Goal: Feedback & Contribution: Submit feedback/report problem

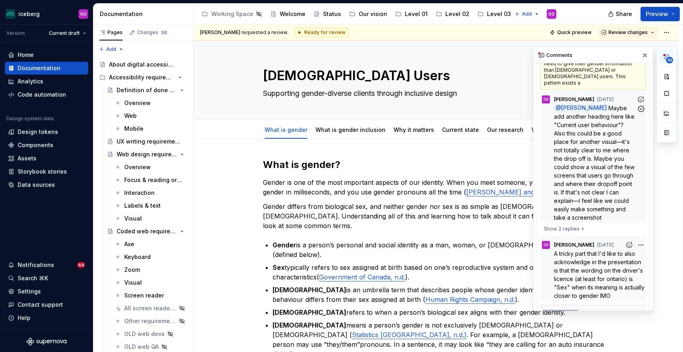
scroll to position [354, 0]
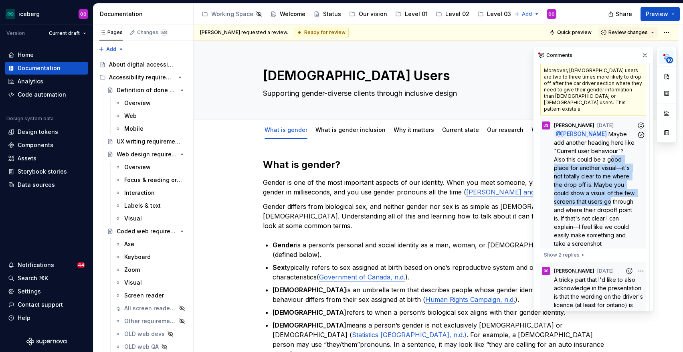
drag, startPoint x: 608, startPoint y: 139, endPoint x: 608, endPoint y: 180, distance: 41.7
click at [608, 180] on span "Maybe add another heading here like "Current user behaviour"? Also this could b…" at bounding box center [595, 189] width 82 height 116
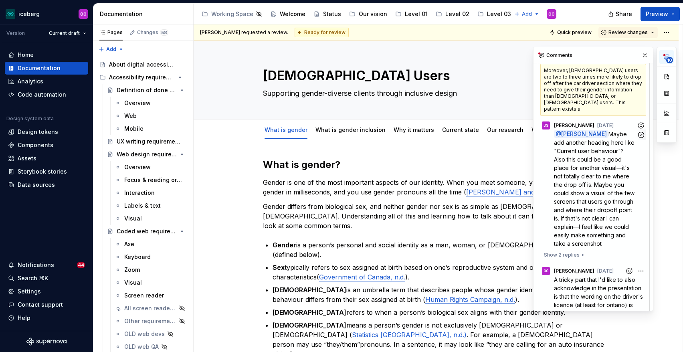
click at [613, 198] on span "Maybe add another heading here like "Current user behaviour"? Also this could b…" at bounding box center [595, 189] width 82 height 116
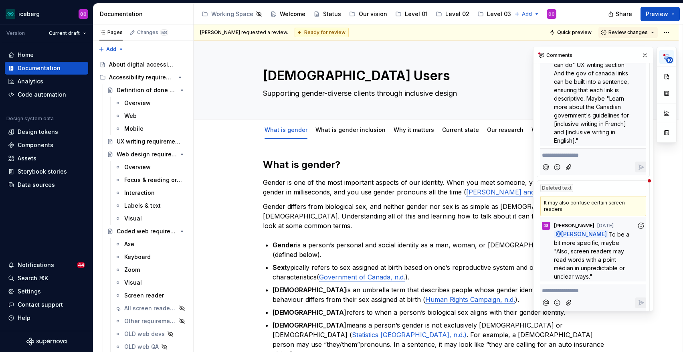
scroll to position [978, 0]
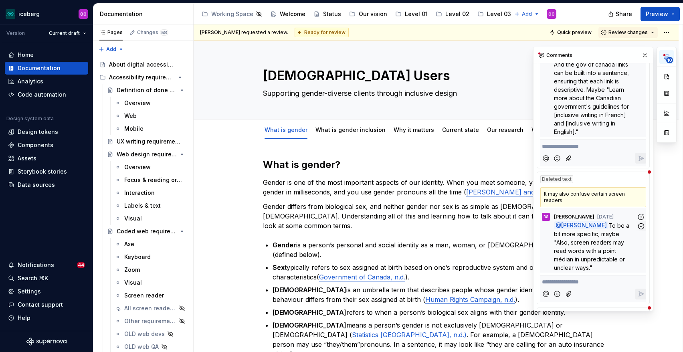
click at [601, 221] on p "@ [PERSON_NAME] Ou To be a bit more specific, maybe "Also, screen readers may r…" at bounding box center [595, 246] width 83 height 51
click at [602, 221] on p "@ [PERSON_NAME] Ou To be a bit more specific, maybe "Also, screen readers may r…" at bounding box center [595, 246] width 83 height 51
click at [596, 222] on span "To be a bit more specific, maybe "Also, screen readers may read words with a po…" at bounding box center [592, 246] width 77 height 49
drag, startPoint x: 600, startPoint y: 191, endPoint x: 569, endPoint y: 226, distance: 46.6
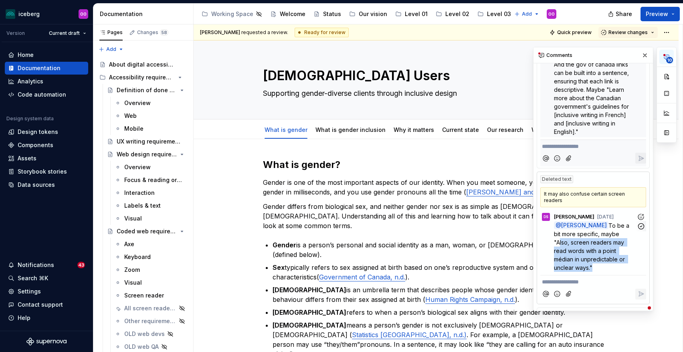
click at [569, 226] on span "To be a bit more specific, maybe "Also, screen readers may read words with a po…" at bounding box center [592, 246] width 77 height 49
copy span "Also, screen readers may read words with a point médian in unpredictable or unc…"
click at [564, 187] on div "It may also confuse certain screen readers" at bounding box center [594, 197] width 106 height 20
drag, startPoint x: 600, startPoint y: 192, endPoint x: 569, endPoint y: 227, distance: 46.3
click at [569, 227] on span "To be a bit more specific, maybe "Also, screen readers may read words with a po…" at bounding box center [592, 246] width 77 height 49
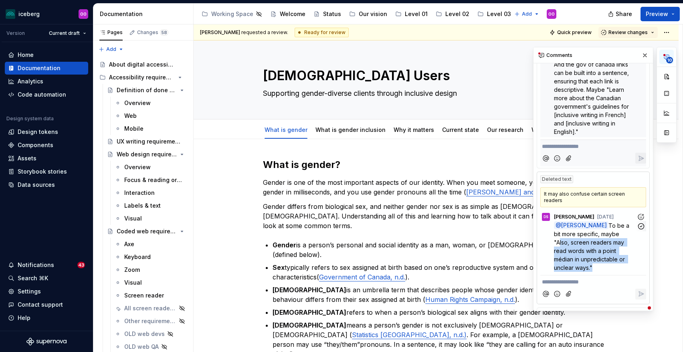
copy span "Also, screen readers may read words with a point médian in unpredictable or unc…"
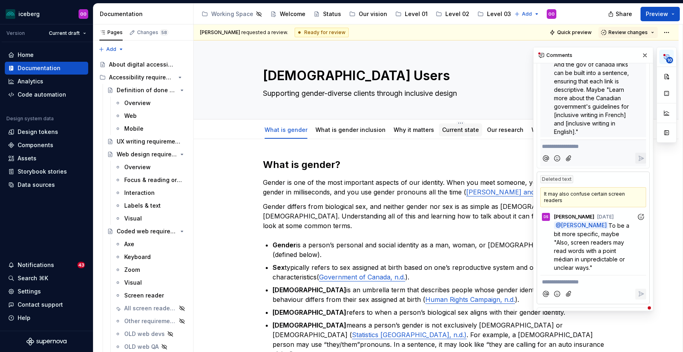
click at [466, 130] on link "Current state" at bounding box center [460, 129] width 37 height 7
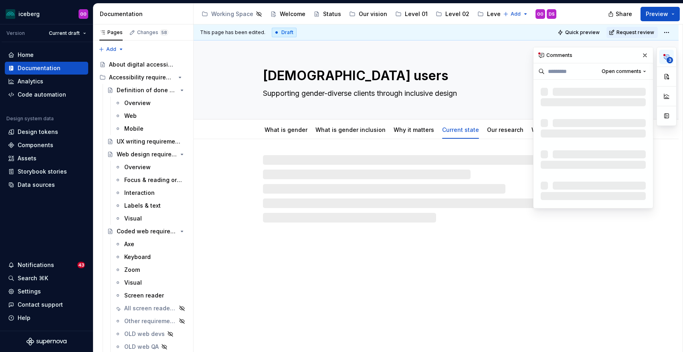
click at [672, 52] on button "3" at bounding box center [667, 57] width 14 height 14
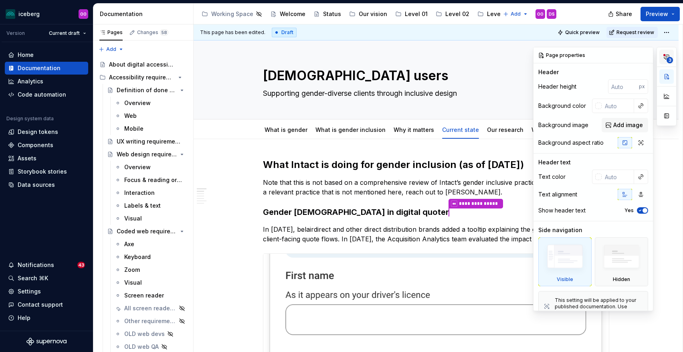
click at [668, 58] on span "3" at bounding box center [670, 60] width 6 height 6
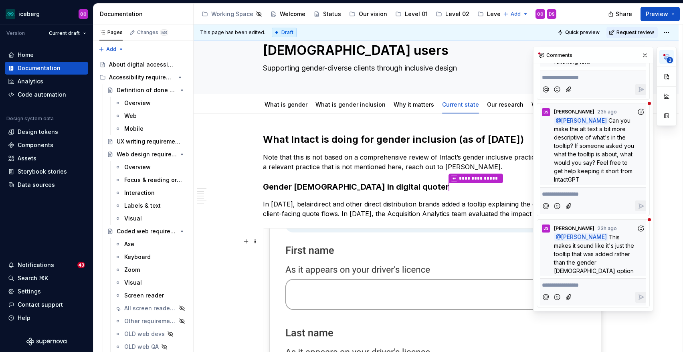
scroll to position [28, 0]
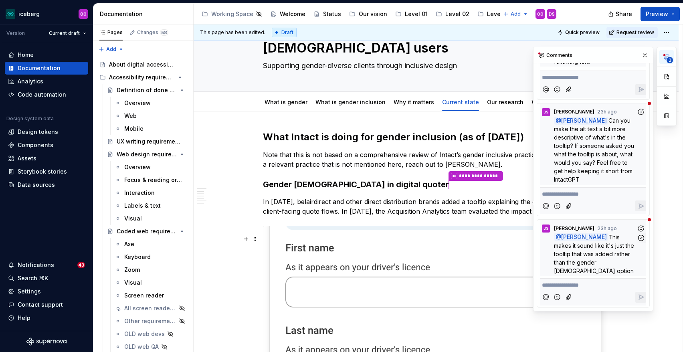
click at [604, 257] on p "@ [PERSON_NAME] This makes it sound like it's just the tooltip that was added r…" at bounding box center [595, 254] width 83 height 42
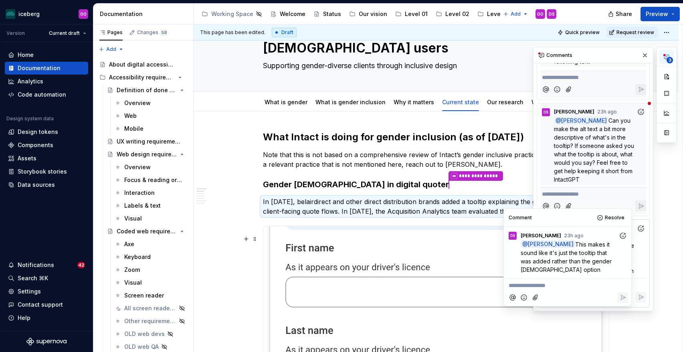
click at [538, 243] on span "[PERSON_NAME]" at bounding box center [551, 244] width 46 height 7
click at [467, 214] on p "In [DATE], belairdirect and other direct distribution brands added a tooltip ex…" at bounding box center [436, 206] width 346 height 19
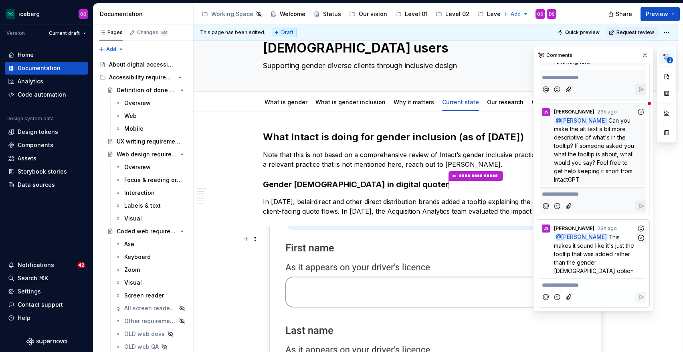
click at [598, 265] on span "This makes it sound like it's just the tooltip that was added rather than the g…" at bounding box center [595, 254] width 82 height 41
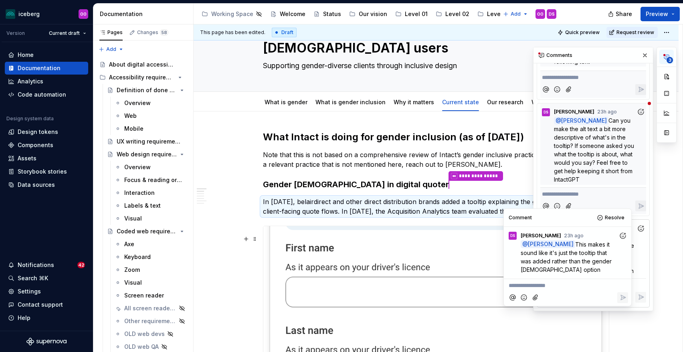
click at [447, 209] on p "In [DATE], belairdirect and other direct distribution brands added a tooltip ex…" at bounding box center [436, 206] width 346 height 19
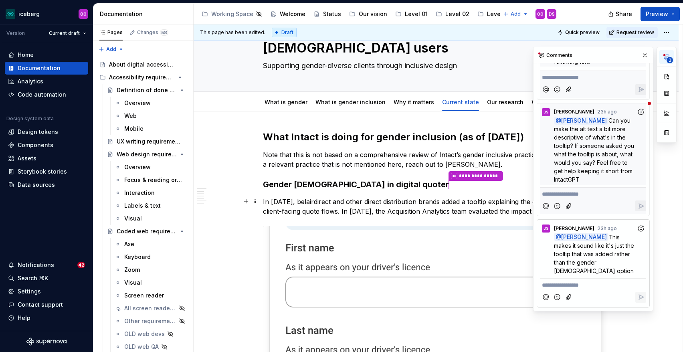
click at [488, 200] on p "In [DATE], belairdirect and other direct distribution brands added a tooltip ex…" at bounding box center [436, 206] width 346 height 19
click at [481, 203] on p "In [DATE], belairdirect and other direct distribution brands added a tooltip ex…" at bounding box center [436, 206] width 346 height 19
click at [641, 241] on icon "button" at bounding box center [641, 238] width 6 height 6
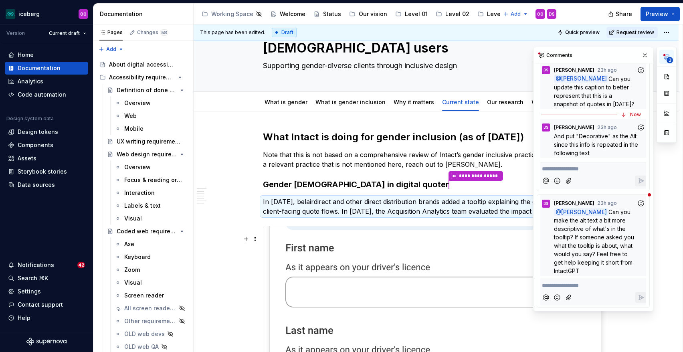
scroll to position [30, 0]
click at [644, 57] on button "button" at bounding box center [645, 55] width 11 height 11
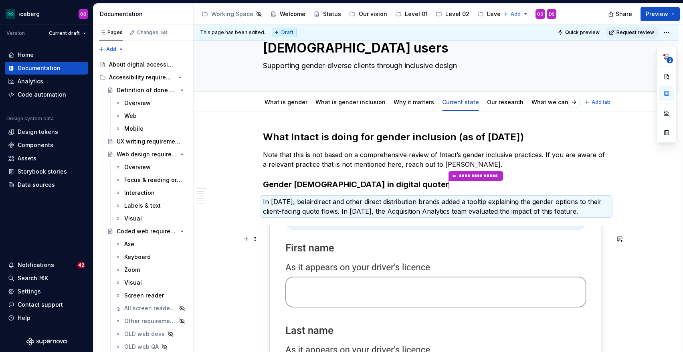
type textarea "*"
click at [489, 200] on p "In [DATE], belairdirect and other direct distribution brands added a tooltip ex…" at bounding box center [436, 206] width 346 height 19
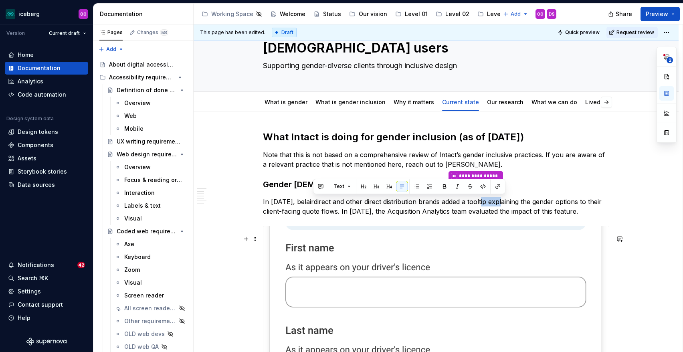
click at [489, 200] on p "In [DATE], belairdirect and other direct distribution brands added a tooltip ex…" at bounding box center [436, 206] width 346 height 19
click at [498, 216] on p "In [DATE], belairdirect and other direct distribution brands added a tooltip ex…" at bounding box center [436, 206] width 346 height 19
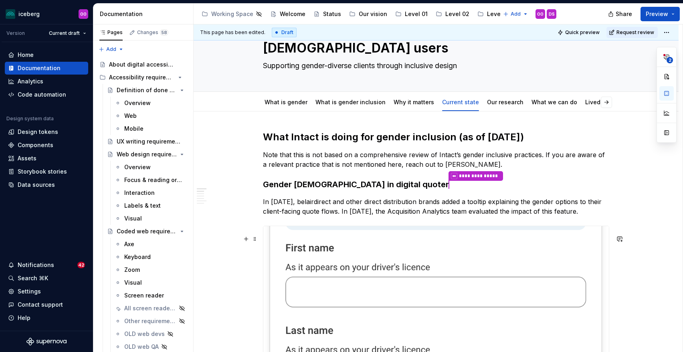
click at [480, 202] on p "In [DATE], belairdirect and other direct distribution brands added a tooltip ex…" at bounding box center [436, 206] width 346 height 19
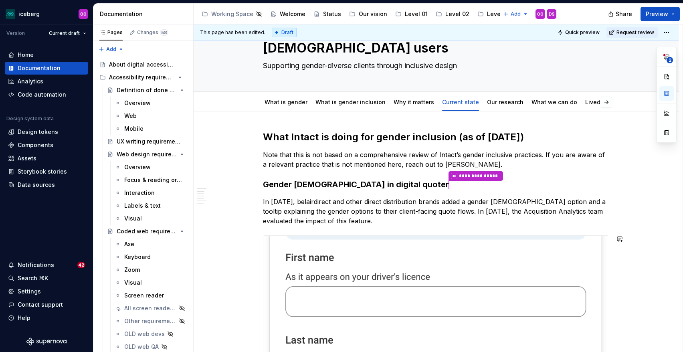
click at [403, 223] on p "In [DATE], belairdirect and other direct distribution brands added a gender [DE…" at bounding box center [436, 211] width 346 height 29
click at [312, 210] on p "In [DATE], belairdirect and other direct distribution brands added a gender [DE…" at bounding box center [436, 211] width 346 height 29
click at [373, 223] on p "In [DATE], belairdirect and other direct distribution brands added a gender [DE…" at bounding box center [436, 211] width 346 height 29
click at [349, 212] on p "In [DATE], belairdirect and other direct distribution brands added a gender [DE…" at bounding box center [436, 211] width 346 height 29
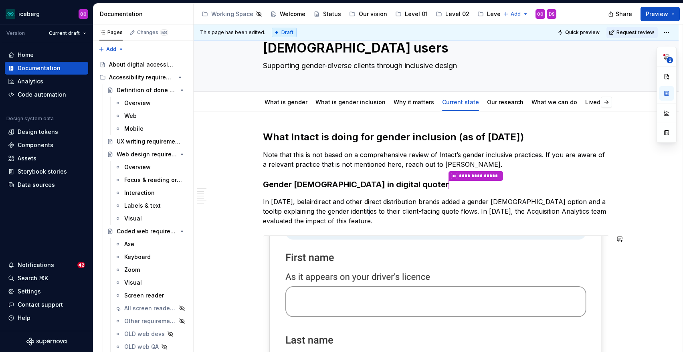
click at [349, 212] on p "In [DATE], belairdirect and other direct distribution brands added a gender [DE…" at bounding box center [436, 211] width 346 height 29
click at [342, 211] on p "In [DATE], belairdirect and other direct distribution brands added a gender [DE…" at bounding box center [436, 211] width 346 height 29
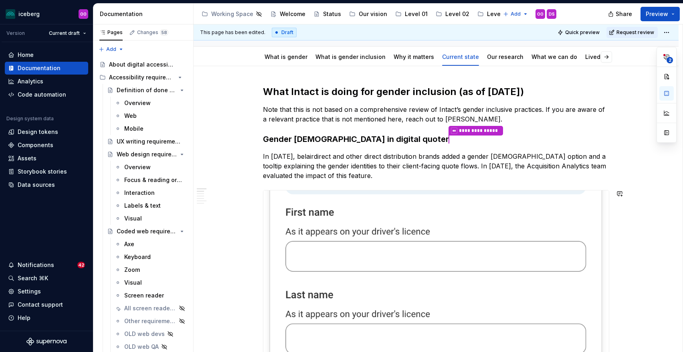
scroll to position [74, 0]
click at [668, 57] on span "2" at bounding box center [670, 60] width 6 height 6
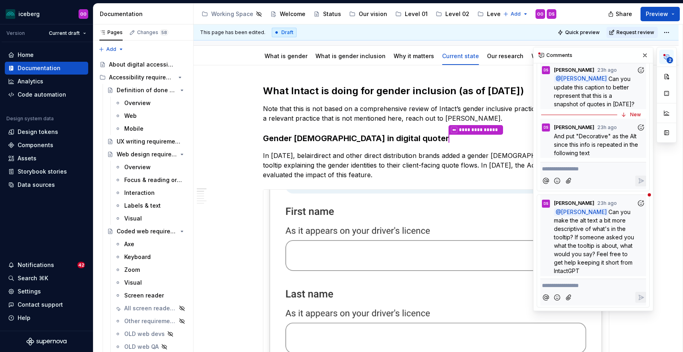
scroll to position [0, 0]
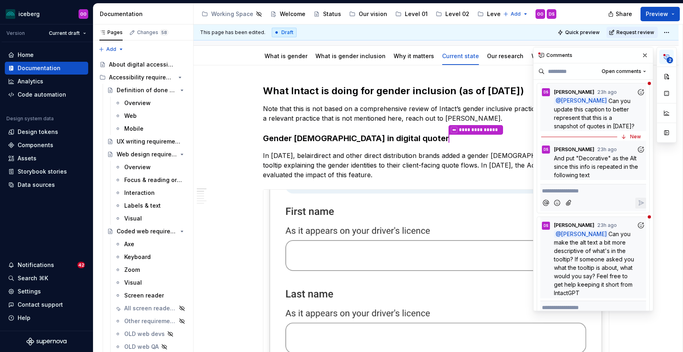
click at [591, 166] on span "And put "Decorative" as the Alt since this info is repeated in the following te…" at bounding box center [597, 167] width 86 height 24
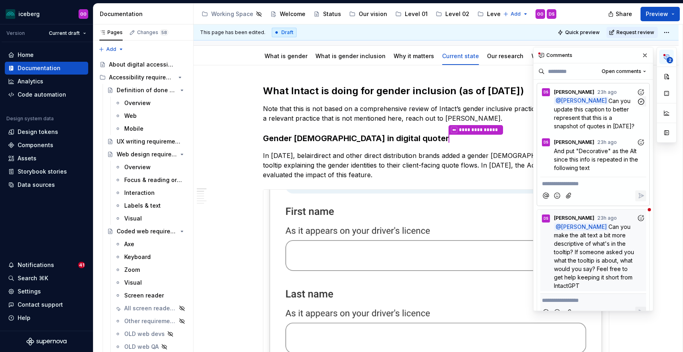
click at [604, 120] on span "Can you update this caption to better represent that this is a snapshot of quot…" at bounding box center [594, 113] width 81 height 32
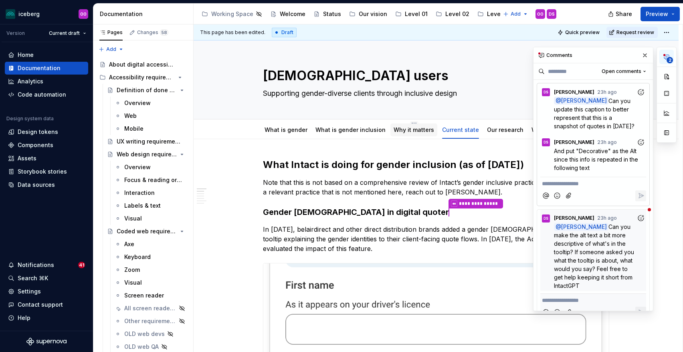
click at [417, 130] on link "Why it matters" at bounding box center [414, 129] width 41 height 7
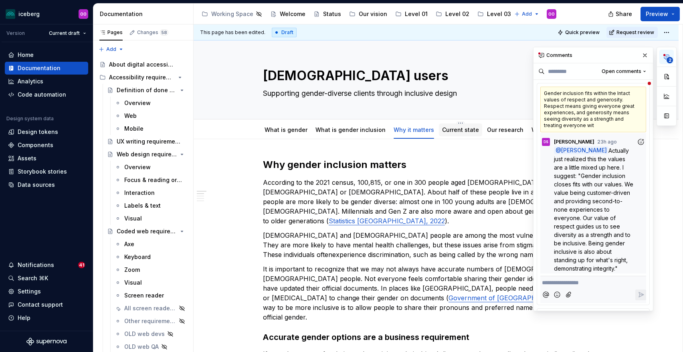
click at [450, 131] on link "Current state" at bounding box center [460, 129] width 37 height 7
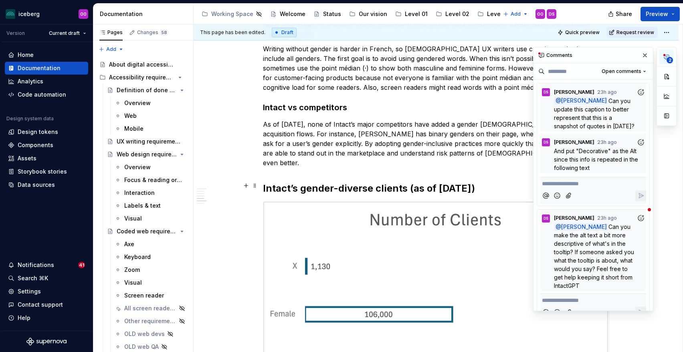
scroll to position [856, 0]
click at [574, 146] on span "[PERSON_NAME]" at bounding box center [574, 142] width 41 height 6
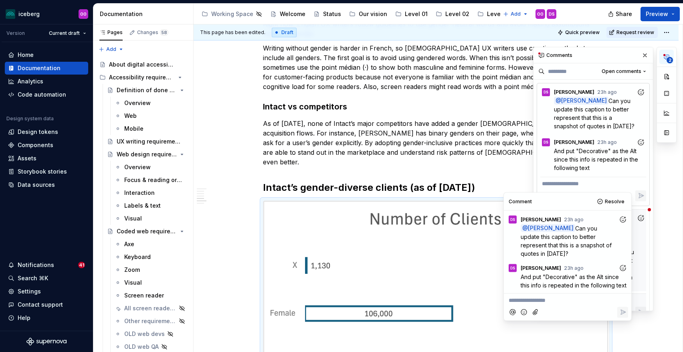
click at [573, 169] on span "And put "Decorative" as the Alt since this info is repeated in the following te…" at bounding box center [597, 160] width 86 height 24
click at [460, 202] on img at bounding box center [436, 305] width 346 height 208
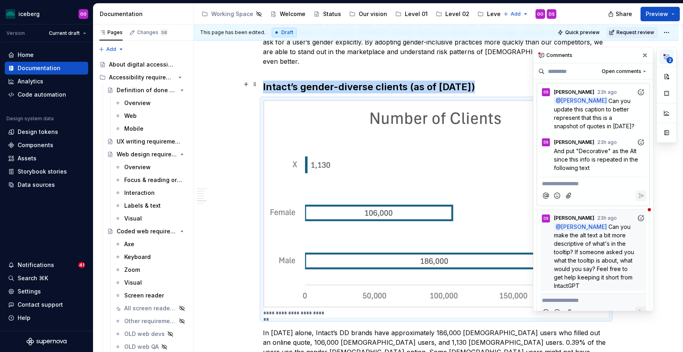
scroll to position [958, 0]
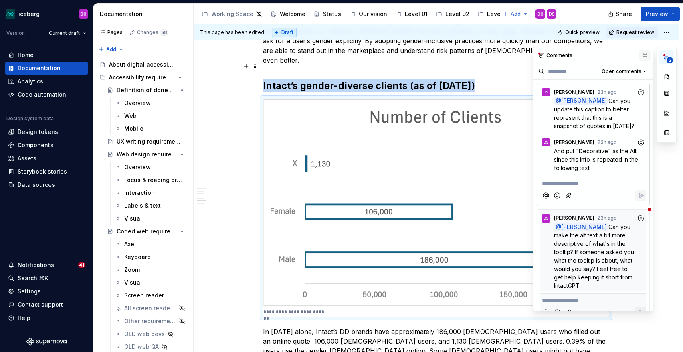
click at [645, 60] on button "button" at bounding box center [645, 55] width 11 height 11
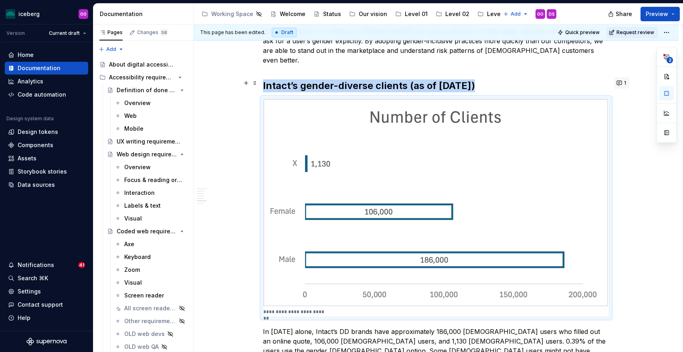
click at [626, 85] on span "1" at bounding box center [625, 83] width 2 height 6
click at [462, 154] on img at bounding box center [436, 203] width 346 height 208
click at [668, 115] on button "button" at bounding box center [667, 113] width 14 height 14
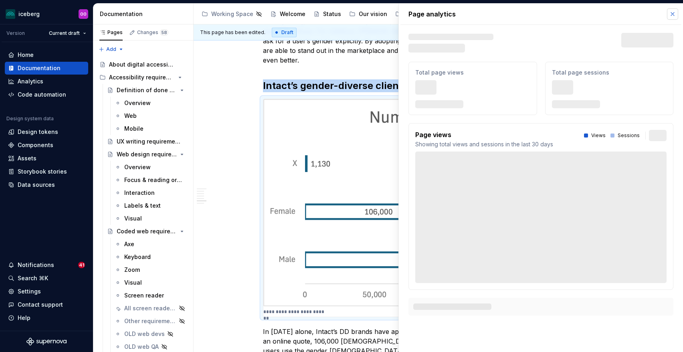
click at [672, 10] on button "button" at bounding box center [672, 13] width 11 height 11
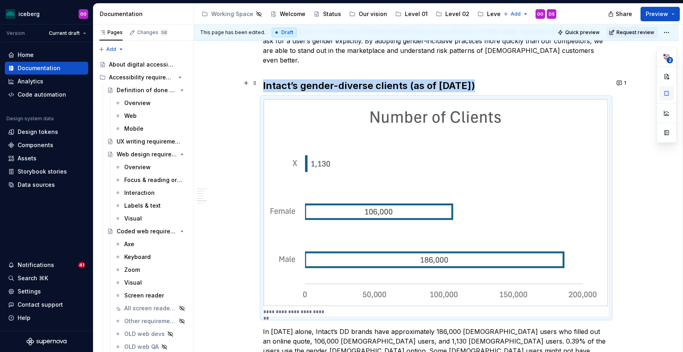
type textarea "*"
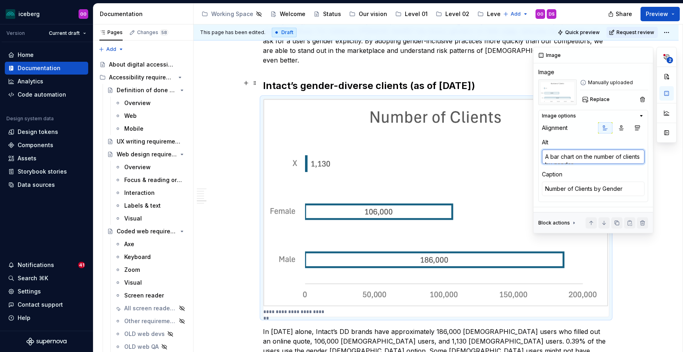
click at [602, 160] on textarea "A bar chart on the number of clients by gender" at bounding box center [593, 157] width 103 height 14
type textarea "d"
type textarea "*"
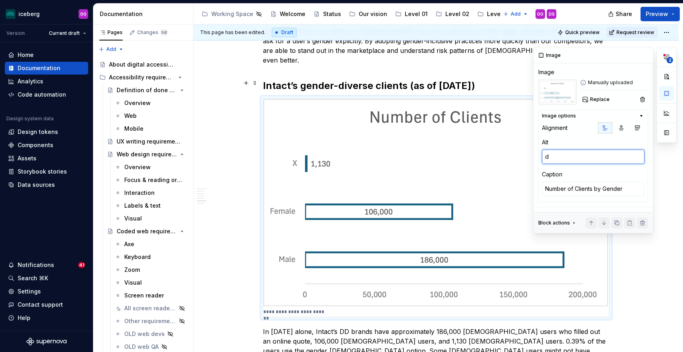
type textarea "de"
type textarea "*"
type textarea "dec"
type textarea "*"
type textarea "deco"
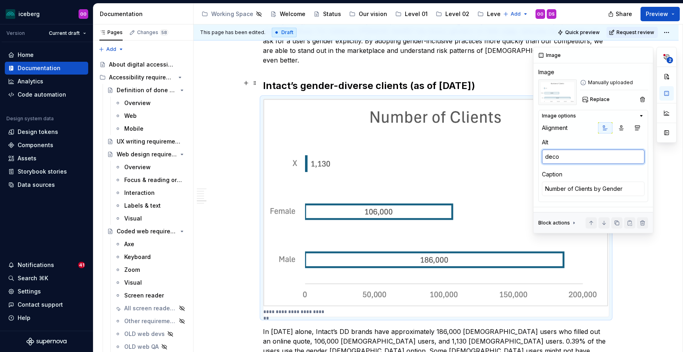
type textarea "*"
type textarea "decor"
type textarea "*"
type textarea "decora"
type textarea "*"
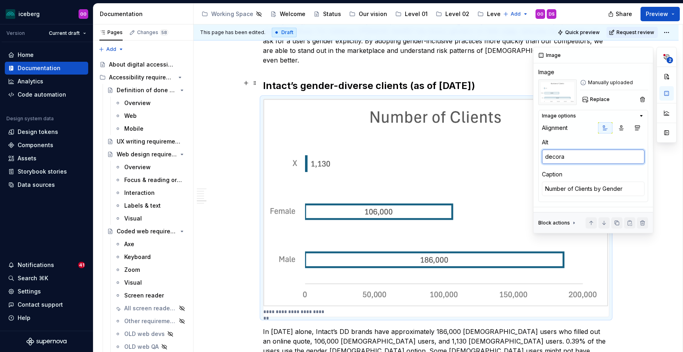
type textarea "decorat"
type textarea "*"
type textarea "decorati"
type textarea "*"
type textarea "decorativ"
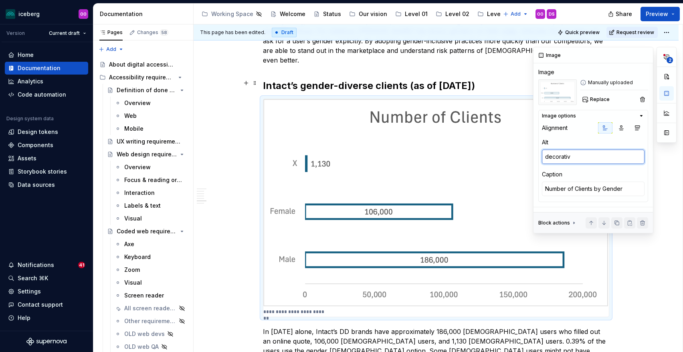
type textarea "*"
type textarea "decorative"
type textarea "*"
type textarea "decorative"
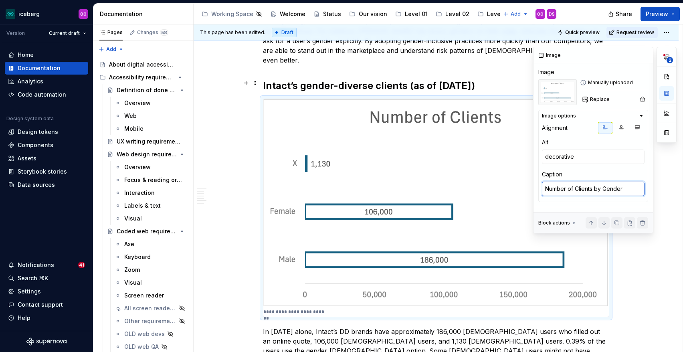
click at [584, 190] on textarea "Number of Clients by Gender" at bounding box center [593, 189] width 103 height 14
type textarea "*"
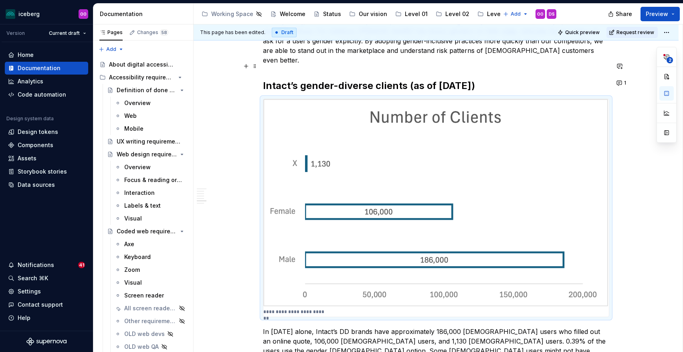
click at [415, 79] on h2 "Intact’s gender-diverse clients (as of [DATE])" at bounding box center [436, 85] width 346 height 13
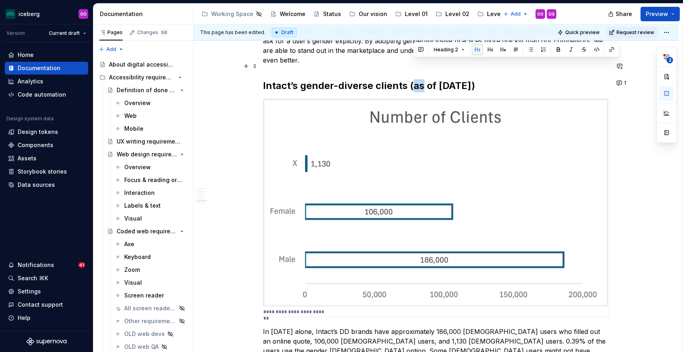
click at [421, 79] on h2 "Intact’s gender-diverse clients (as of [DATE])" at bounding box center [436, 85] width 346 height 13
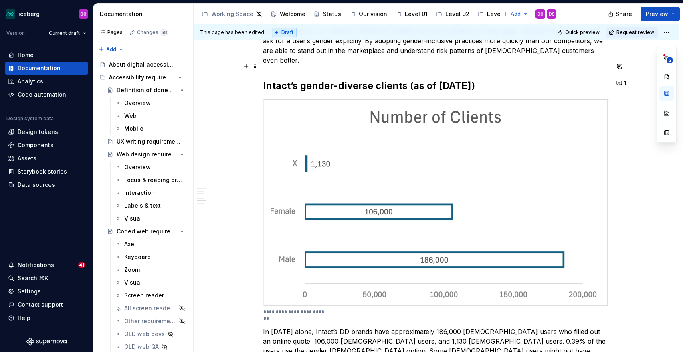
click at [416, 79] on h2 "Intact’s gender-diverse clients (as of [DATE])" at bounding box center [436, 85] width 346 height 13
click at [431, 79] on h2 "Intact’s gender-diverse clients (as of [DATE])" at bounding box center [436, 85] width 346 height 13
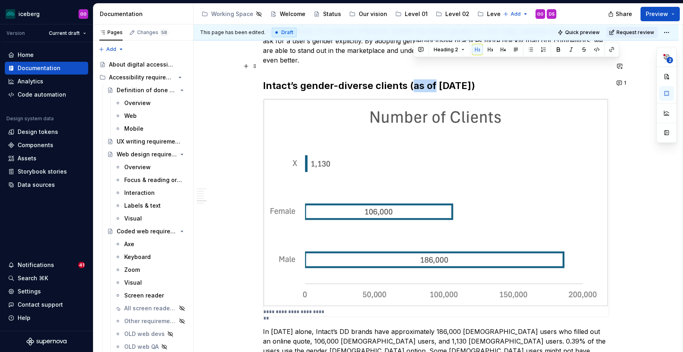
drag, startPoint x: 437, startPoint y: 70, endPoint x: 414, endPoint y: 71, distance: 22.9
click at [414, 79] on h2 "Intact’s gender-diverse clients (as of [DATE])" at bounding box center [436, 85] width 346 height 13
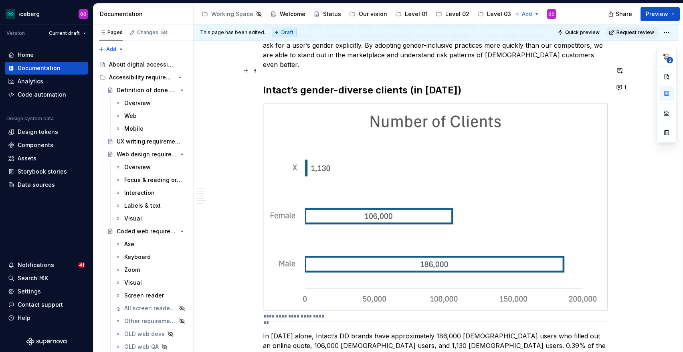
click at [498, 84] on h2 "Intact’s gender-diverse clients (in [DATE])" at bounding box center [436, 90] width 346 height 13
click at [624, 87] on button "1" at bounding box center [622, 87] width 16 height 11
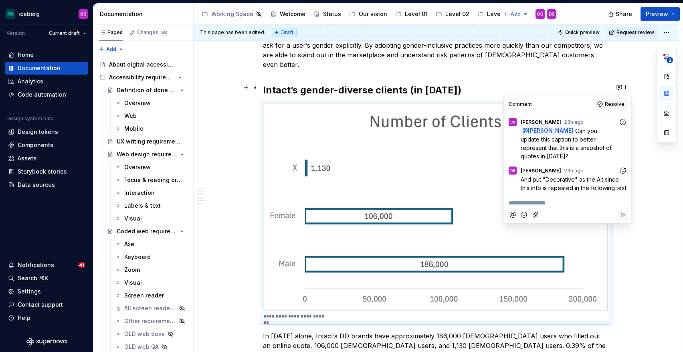
click at [609, 100] on button "Resolve" at bounding box center [611, 104] width 33 height 11
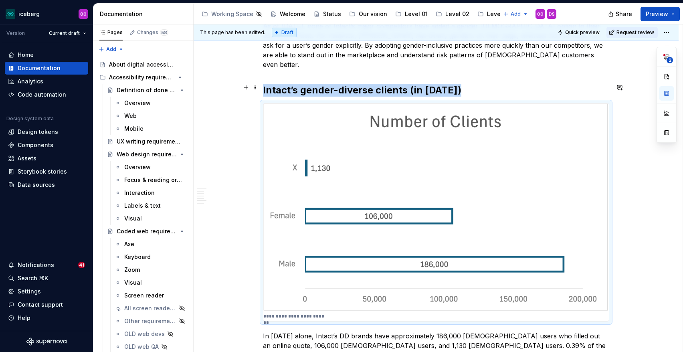
click at [571, 123] on img at bounding box center [436, 207] width 346 height 208
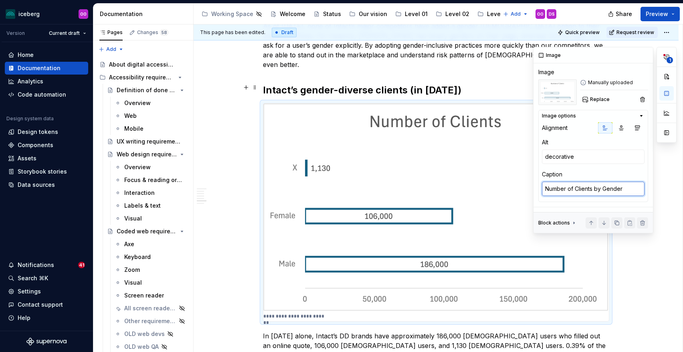
click at [582, 192] on textarea "Number of Clients by Gender" at bounding box center [593, 189] width 103 height 14
type textarea "*"
type textarea "N"
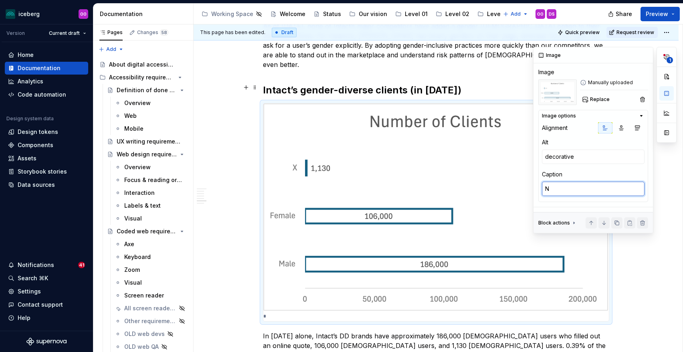
type textarea "*"
type textarea "Nu"
type textarea "*"
type textarea "Num"
type textarea "*"
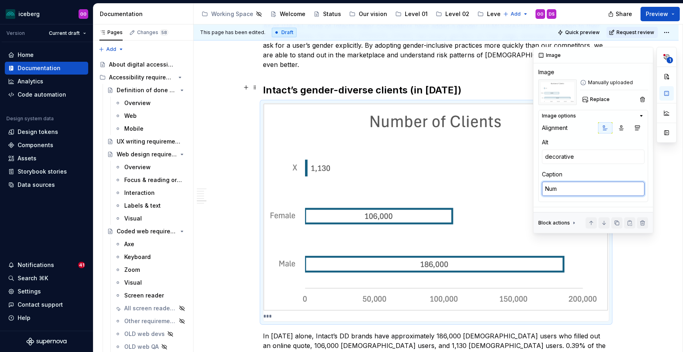
type textarea "Numb"
type textarea "*"
type textarea "Numbe"
type textarea "*"
type textarea "Number"
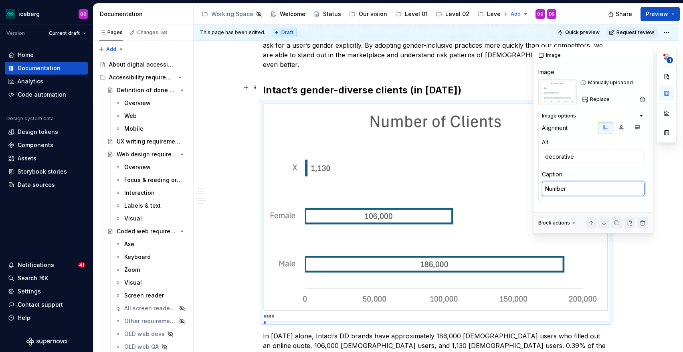
type textarea "*"
type textarea "Number o"
type textarea "*"
type textarea "Number of"
type textarea "*"
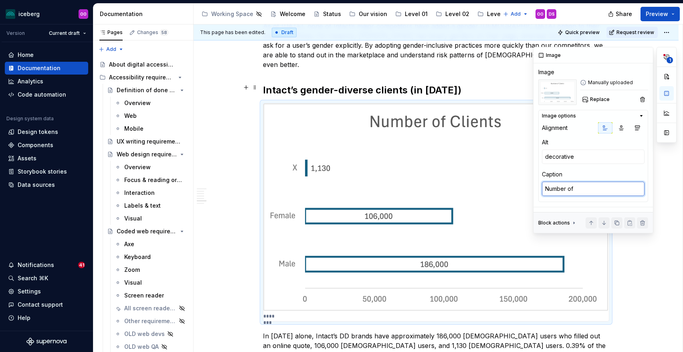
type textarea "Number of"
type textarea "*"
type textarea "Number of C"
type textarea "*"
type textarea "Number of Cl"
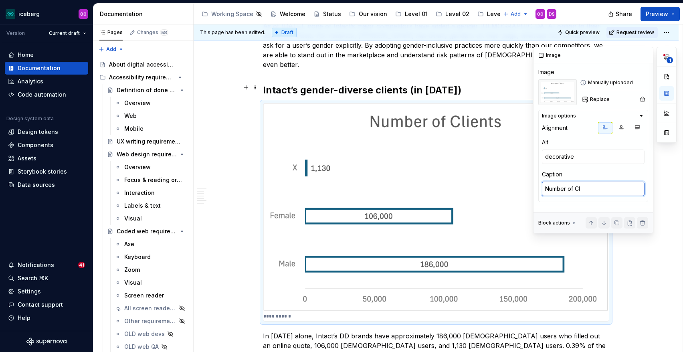
type textarea "*"
type textarea "Number of Cli"
type textarea "*"
type textarea "Number of Clie"
type textarea "*"
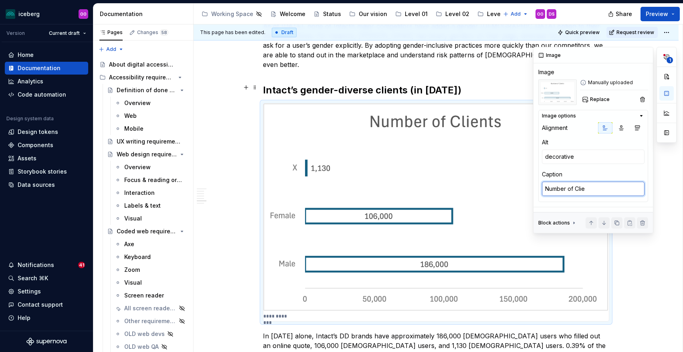
type textarea "Number of Clien"
type textarea "*"
type textarea "Number of Client"
type textarea "*"
type textarea "Number of Clients"
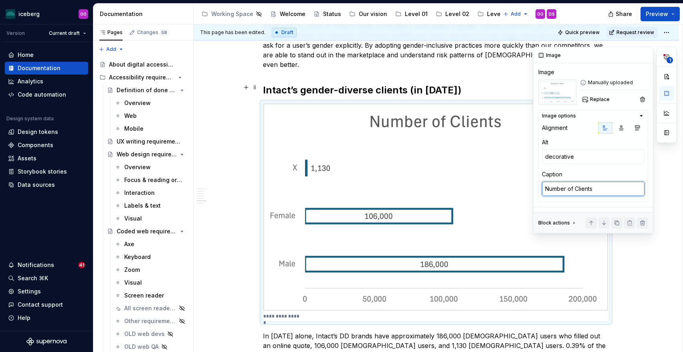
type textarea "*"
type textarea "Number of Clients"
type textarea "*"
type textarea "Number of Clients b"
type textarea "*"
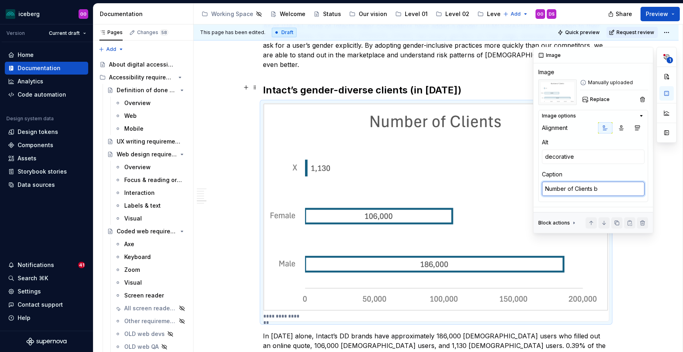
type textarea "Number of Clients by"
type textarea "*"
type textarea "Number of Clients by G"
type textarea "*"
type textarea "Number of Clients by Ge"
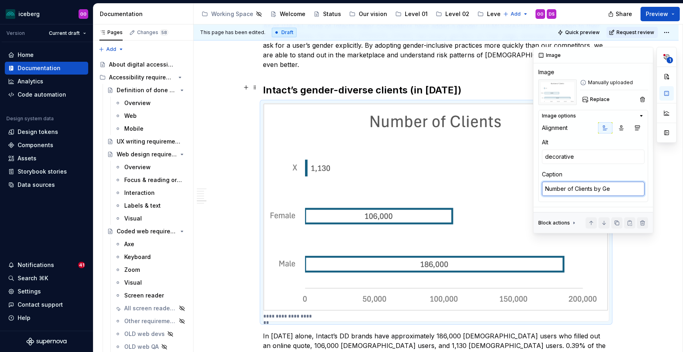
type textarea "*"
type textarea "Number of Clients by Gen"
type textarea "*"
type textarea "Number of Clients by Gend"
type textarea "*"
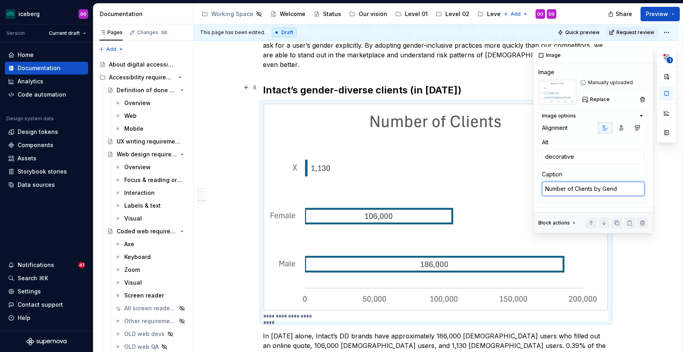
type textarea "Number of Clients by Gende"
type textarea "*"
type textarea "Number of Clients by Gender"
type textarea "*"
type textarea "Number of Clients by Gender"
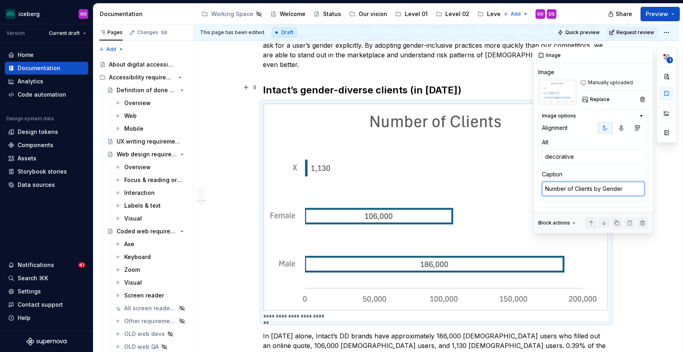
type textarea "*"
type textarea "Number of Clients by Gender"
type textarea "*"
type textarea "Number of Clients by Gende"
type textarea "*"
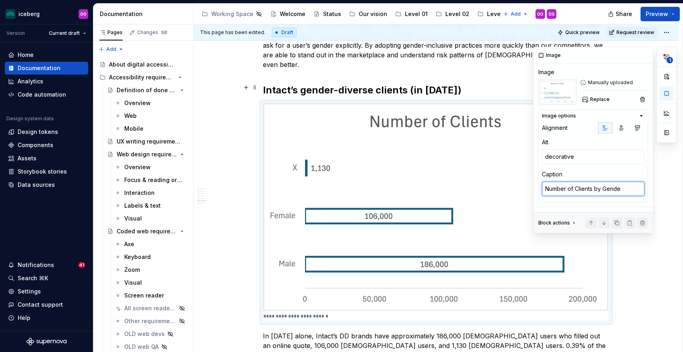
type textarea "Number of Clients by Gend"
type textarea "*"
type textarea "Number of Clients by Gen"
type textarea "*"
type textarea "Number of Clients by Ge"
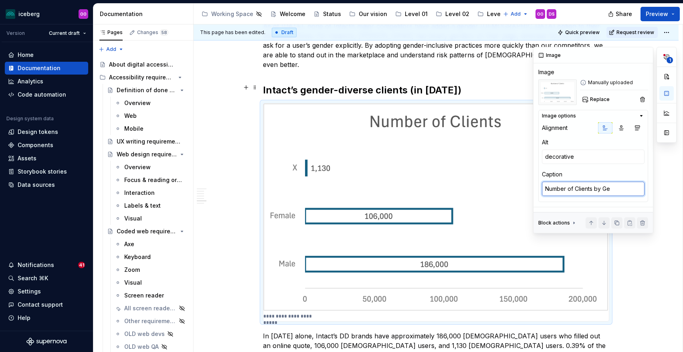
type textarea "*"
type textarea "Number of Clients by G"
type textarea "*"
type textarea "Number of Clients by"
type textarea "*"
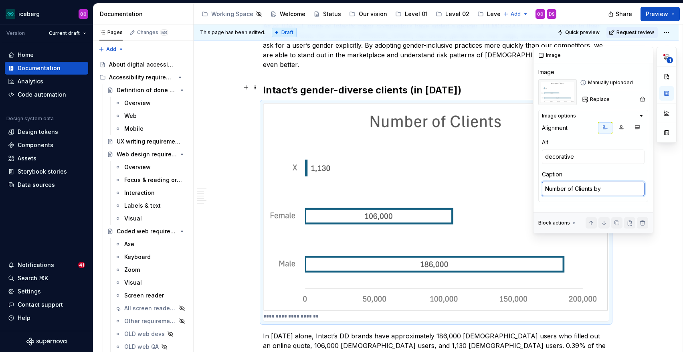
type textarea "Number of Clients by"
type textarea "*"
type textarea "Number of Clients b"
type textarea "*"
type textarea "Number of Clients"
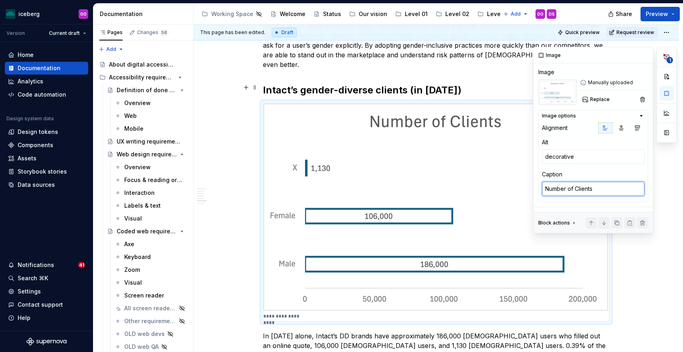
type textarea "*"
type textarea "Number of Clients"
type textarea "*"
type textarea "Number of Client"
type textarea "*"
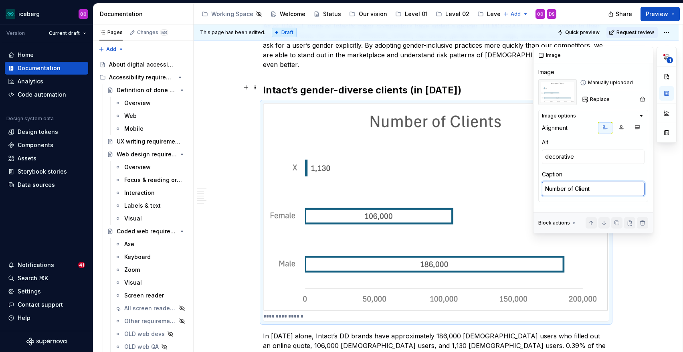
type textarea "Number of Clien"
type textarea "*"
type textarea "Number of Clie"
type textarea "*"
type textarea "Number of Cli"
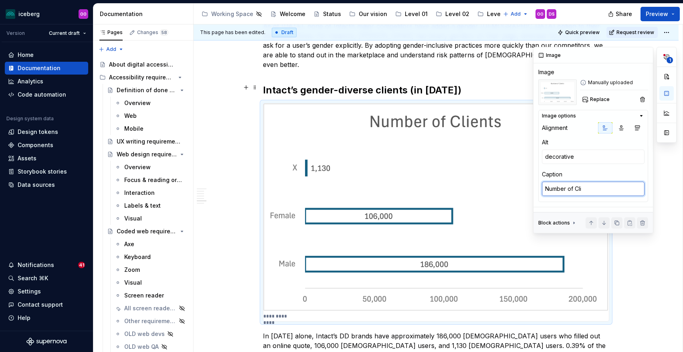
type textarea "*"
type textarea "Number of Cl"
type textarea "*"
type textarea "Number of C"
type textarea "*"
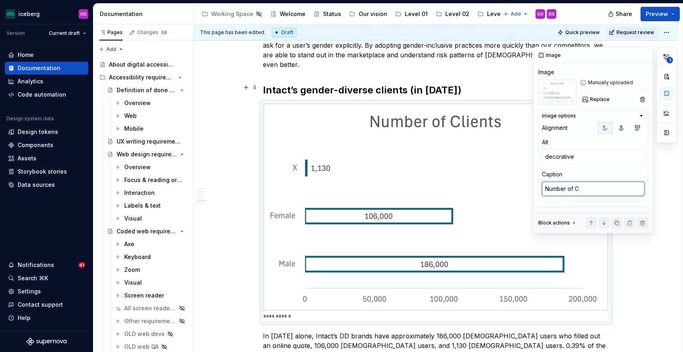
type textarea "Number of"
type textarea "*"
type textarea "Number of cl"
type textarea "*"
type textarea "Number of cle"
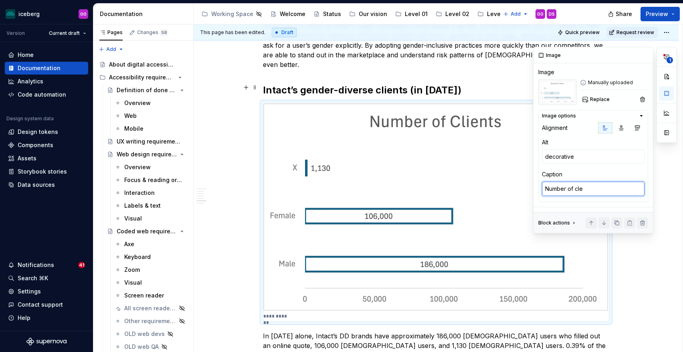
type textarea "*"
type textarea "Number of clei"
type textarea "*"
type textarea "Number of cle"
type textarea "*"
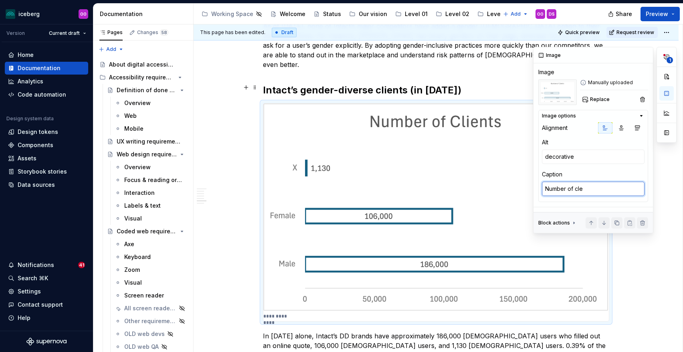
type textarea "Number of cl"
type textarea "*"
type textarea "Number of cli"
type textarea "*"
type textarea "Number of clie"
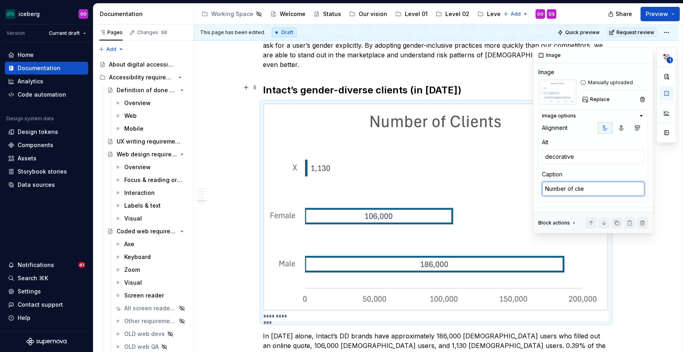
type textarea "*"
type textarea "Number of clien"
type textarea "*"
type textarea "Number of clients"
type textarea "*"
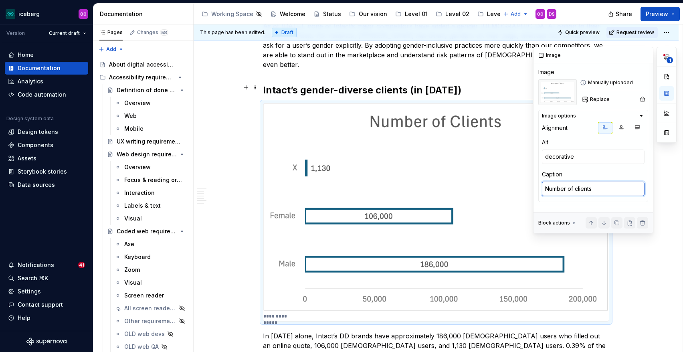
type textarea "Number of clients"
type textarea "*"
type textarea "Number of clients b"
type textarea "*"
type textarea "Number of clients by"
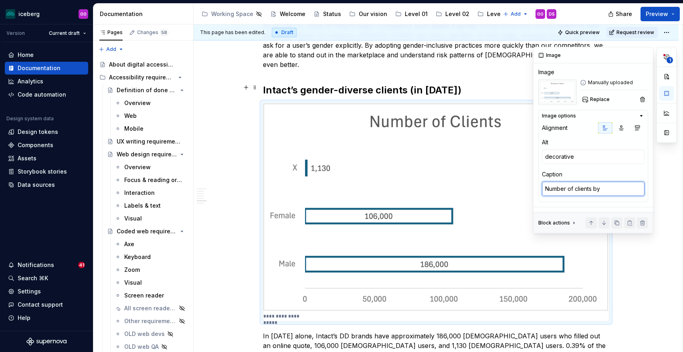
type textarea "*"
type textarea "Number of clients by g"
type textarea "*"
type textarea "Number of clients by ge"
type textarea "*"
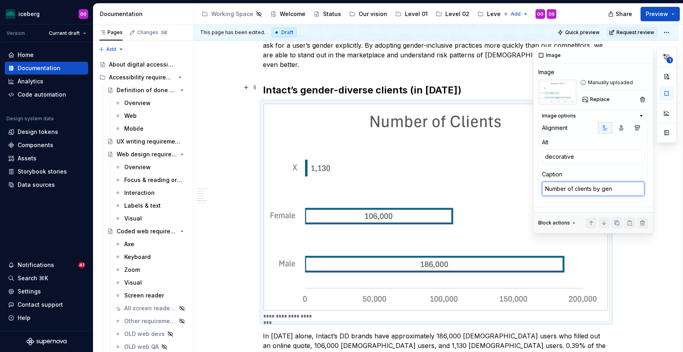
type textarea "Number of clients by gend"
type textarea "*"
type textarea "Number of clients by gende"
type textarea "*"
type textarea "Number of clients by gender"
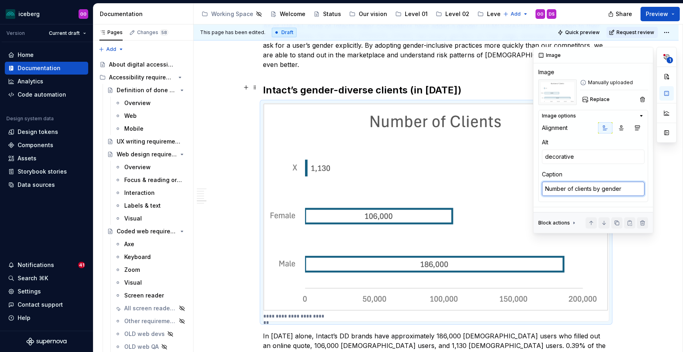
type textarea "*"
type textarea "Number of clients by gender"
type textarea "*"
type textarea "Number of clients by gender i"
type textarea "*"
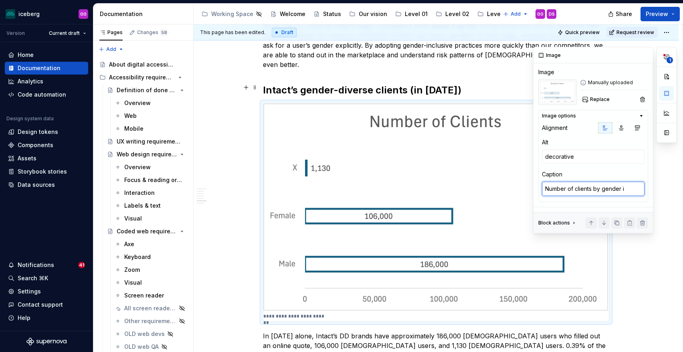
type textarea "Number of clients by gender in"
type textarea "*"
type textarea "Number of clients by gender in"
type textarea "*"
type textarea "Number of clients by gender in O"
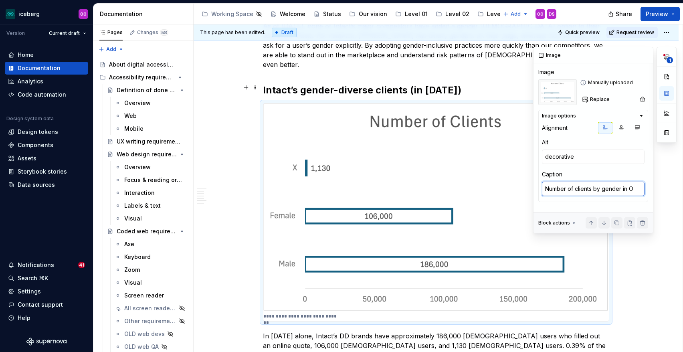
type textarea "*"
type textarea "Number of clients by gender in Oct"
type textarea "*"
type textarea "Number of clients by gender in Octo"
type textarea "*"
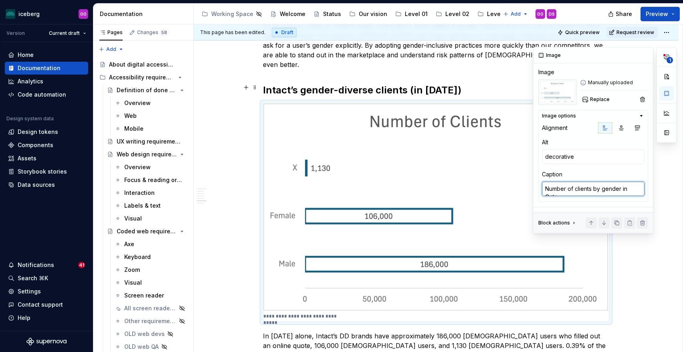
type textarea "Number of clients by gender in Octov"
type textarea "*"
type textarea "Number of clients by gender in Octove"
type textarea "*"
type textarea "Number of clients by gender in Octover"
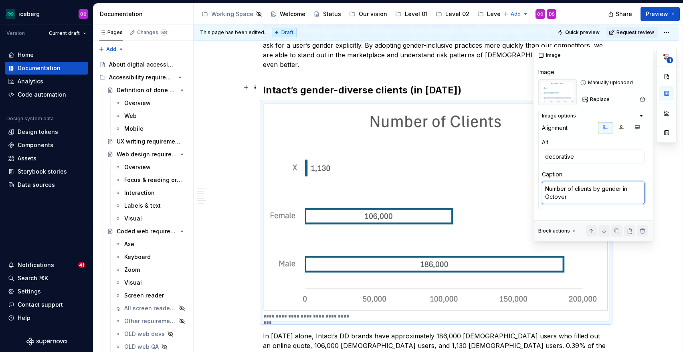
type textarea "*"
type textarea "Number of clients by gender in Octove"
type textarea "*"
type textarea "Number of clients by gender in Octov"
type textarea "*"
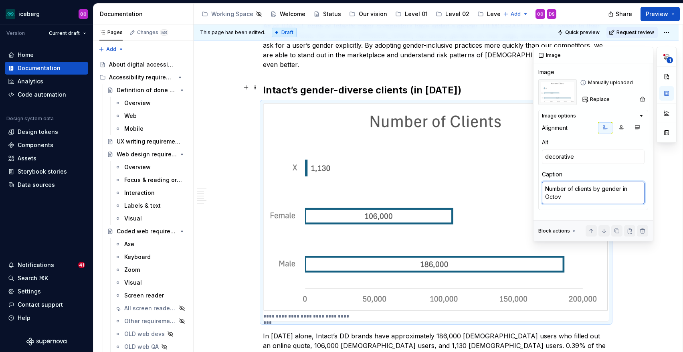
type textarea "Number of clients by gender in Octo"
type textarea "*"
type textarea "Number of clients by gender in Octob"
type textarea "*"
type textarea "Number of clients by gender in Octobe"
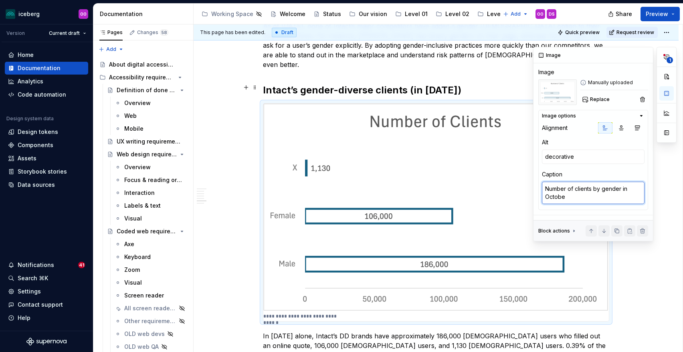
type textarea "*"
type textarea "Number of clients by gender in October"
type textarea "*"
type textarea "Number of clients by gender in October"
type textarea "*"
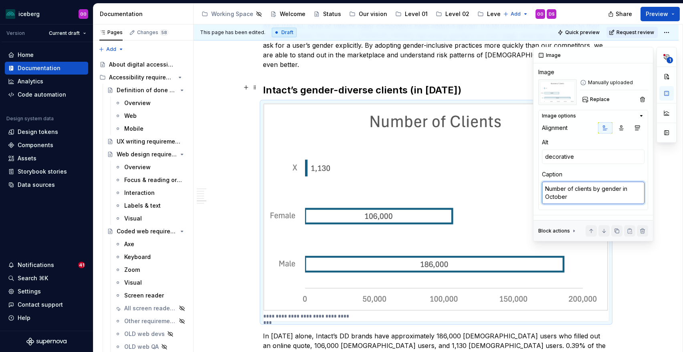
type textarea "Number of clients by gender in [DATE]"
type textarea "*"
type textarea "Number of clients by gender in [DATE]"
type textarea "*"
type textarea "Number of clients by gender in October 202"
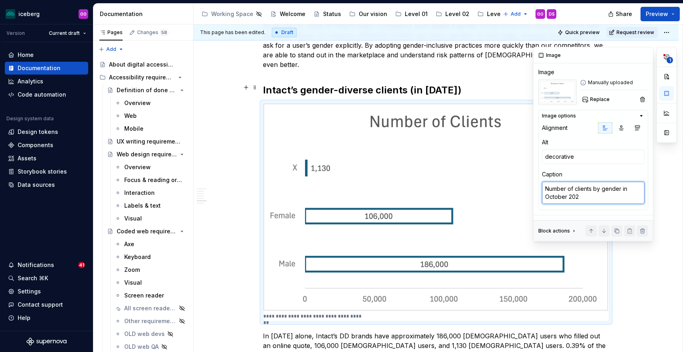
type textarea "*"
type textarea "Number of clients by gender in [DATE]"
type textarea "*"
type textarea "Number of clients by gender in [DATE]"
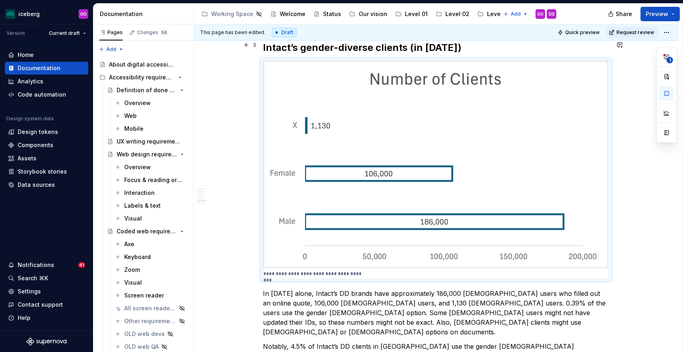
scroll to position [974, 0]
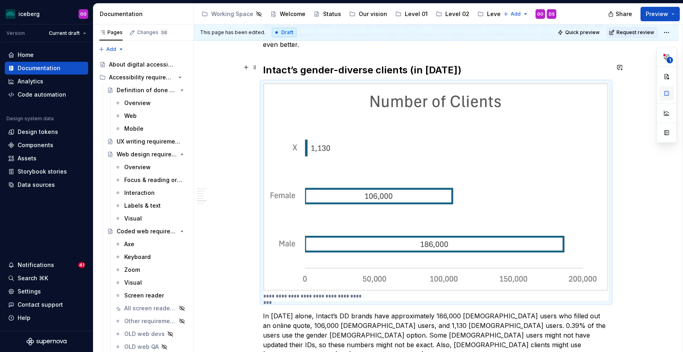
type textarea "*"
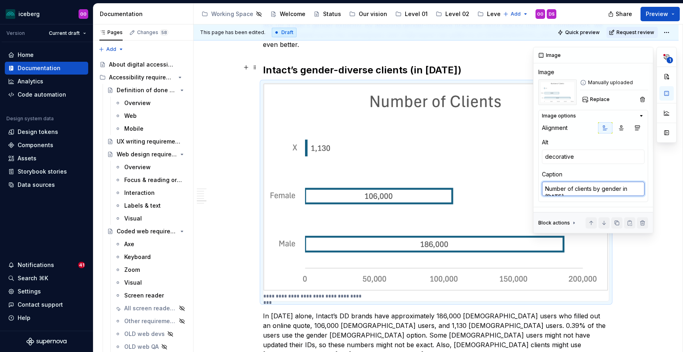
click at [624, 189] on textarea "Number of clients by gender in [DATE]" at bounding box center [593, 189] width 103 height 14
type textarea "Number of clients by gender fr [DATE]"
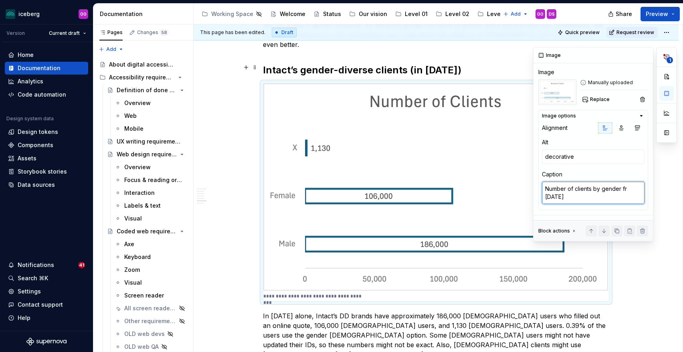
type textarea "*"
type textarea "Number of clients by gender fro [DATE]"
type textarea "*"
type textarea "Number of clients by gender from [DATE]"
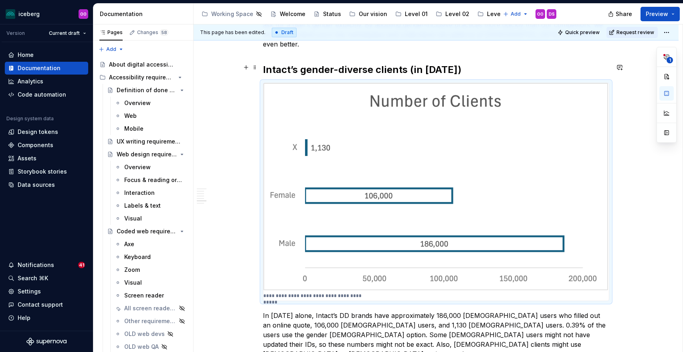
click at [627, 264] on div "**********" at bounding box center [438, 188] width 489 height 328
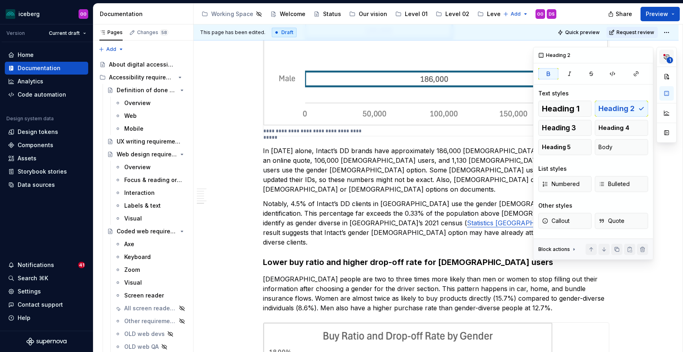
click at [673, 51] on button "1" at bounding box center [667, 57] width 14 height 14
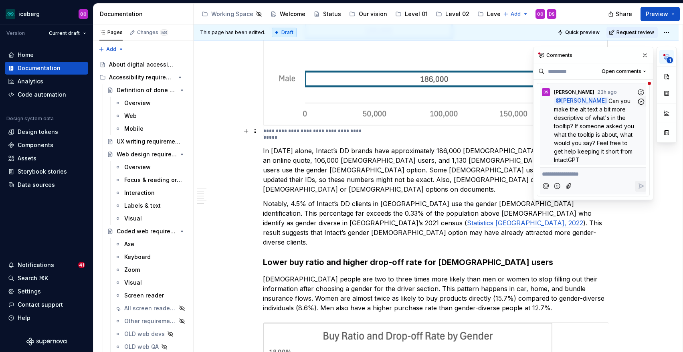
drag, startPoint x: 596, startPoint y: 105, endPoint x: 587, endPoint y: 143, distance: 39.1
click at [587, 143] on p "@ [PERSON_NAME] Can you make the alt text a bit more descriptive of what's in t…" at bounding box center [595, 130] width 83 height 67
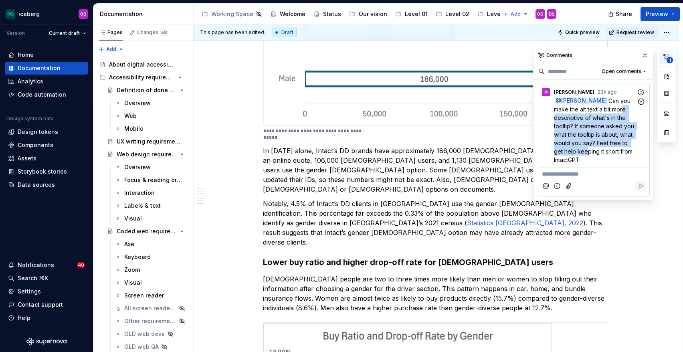
drag, startPoint x: 583, startPoint y: 152, endPoint x: 604, endPoint y: 110, distance: 45.9
click at [604, 110] on span "Can you make the alt text a bit more descriptive of what's in the tooltip? If s…" at bounding box center [595, 130] width 82 height 66
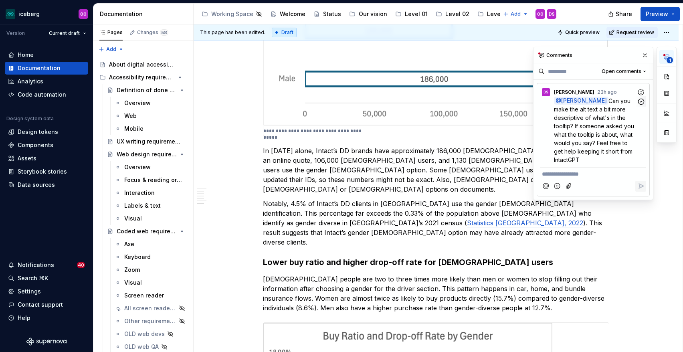
click at [604, 110] on span "Can you make the alt text a bit more descriptive of what's in the tooltip? If s…" at bounding box center [595, 130] width 82 height 66
click at [584, 141] on span "Can you make the alt text a bit more descriptive of what's in the tooltip? If s…" at bounding box center [595, 130] width 82 height 66
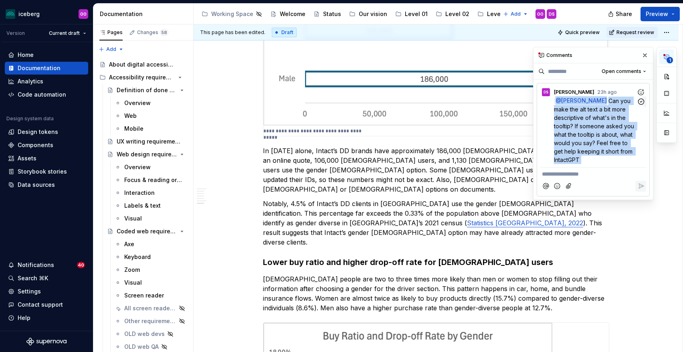
click at [584, 141] on span "Can you make the alt text a bit more descriptive of what's in the tooltip? If s…" at bounding box center [595, 130] width 82 height 66
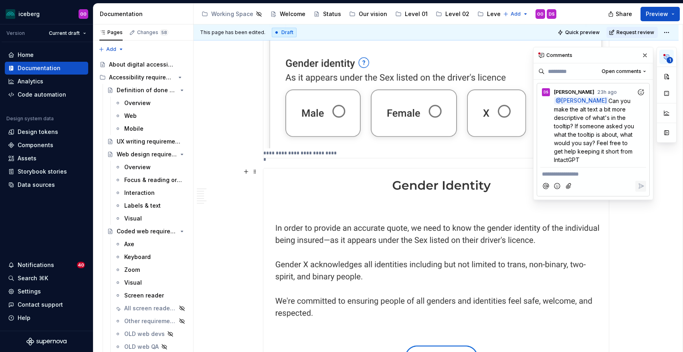
scroll to position [384, 0]
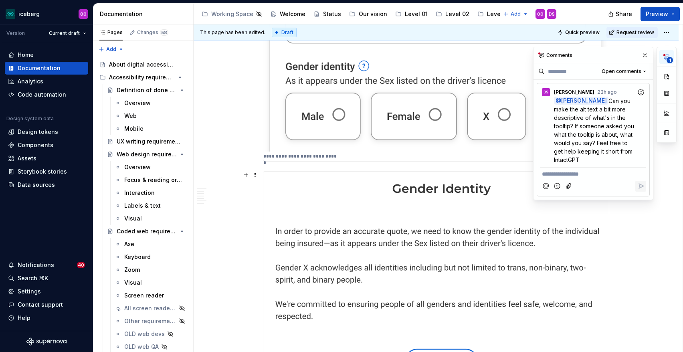
click at [477, 190] on img at bounding box center [436, 275] width 346 height 207
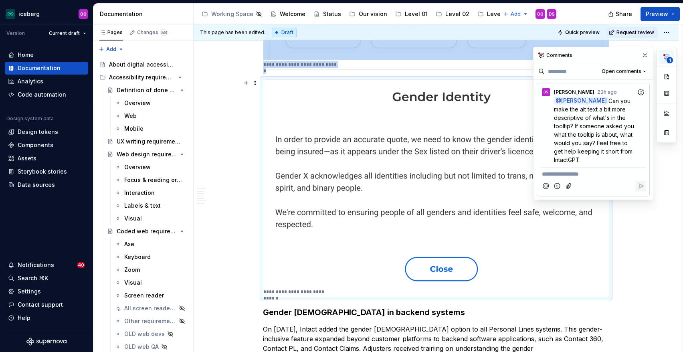
scroll to position [478, 0]
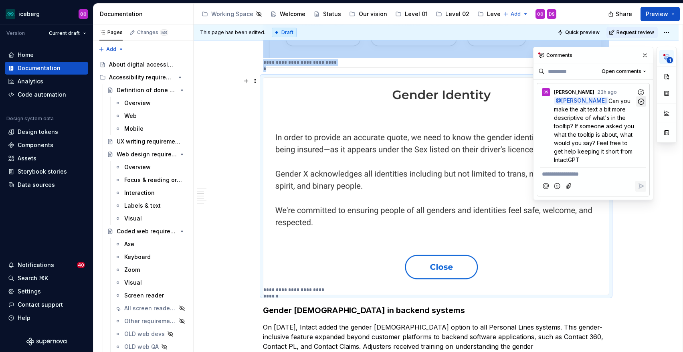
click at [642, 102] on icon "button" at bounding box center [642, 102] width 8 height 8
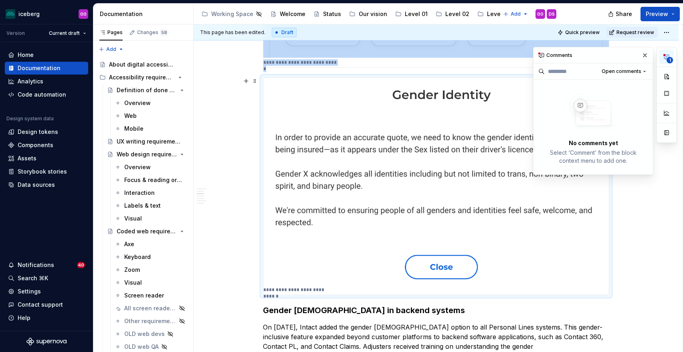
click at [553, 202] on img at bounding box center [436, 181] width 346 height 207
click at [642, 55] on button "button" at bounding box center [645, 55] width 11 height 11
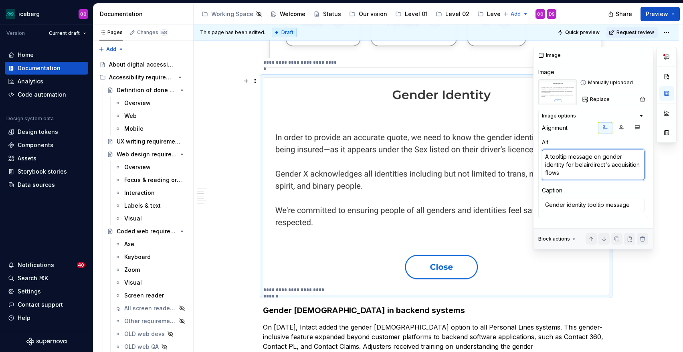
click at [599, 161] on textarea "A tooltip message on gender identity for belairdirect's acquisition flows" at bounding box center [593, 165] width 103 height 30
type textarea "*"
paste textarea "Information on gender identity needed for insurance quotes; Gender [DEMOGRAPHIC…"
type textarea "Information on gender identity needed for insurance quotes; Gender [DEMOGRAPHIC…"
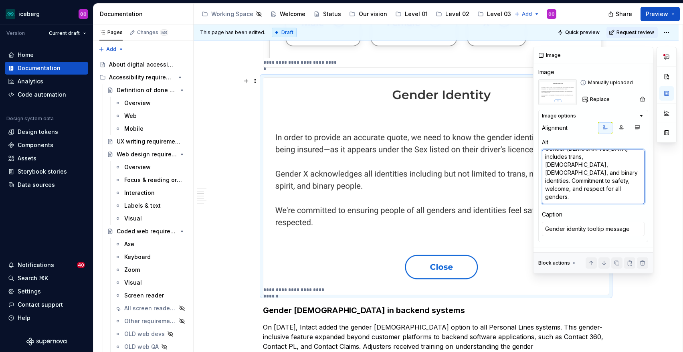
scroll to position [0, 0]
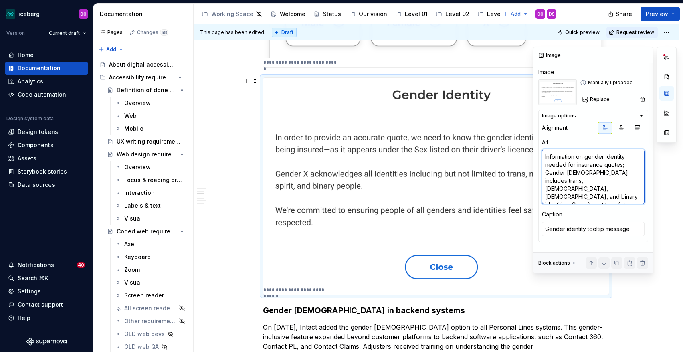
click at [547, 157] on textarea "Information on gender identity needed for insurance quotes; Gender [DEMOGRAPHIC…" at bounding box center [593, 177] width 103 height 55
click at [597, 159] on textarea "A tooltip message on nformation on gender identity needed for insurance quotes;…" at bounding box center [593, 177] width 103 height 55
drag, startPoint x: 602, startPoint y: 157, endPoint x: 640, endPoint y: 158, distance: 37.7
click at [640, 158] on textarea "A tooltip message on information on gender identity needed for insurance quotes…" at bounding box center [593, 177] width 103 height 55
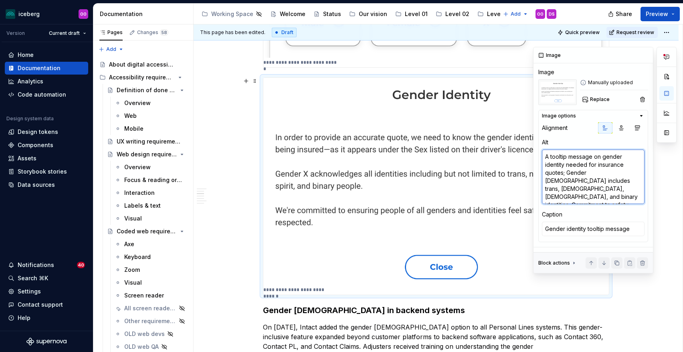
click at [565, 166] on textarea "A tooltip message on gender identity needed for insurance quotes; Gender [DEMOG…" at bounding box center [593, 177] width 103 height 55
click at [583, 183] on textarea "A tooltip message on gender identity information needed for insurance quotes; G…" at bounding box center [593, 177] width 103 height 55
drag, startPoint x: 571, startPoint y: 164, endPoint x: 571, endPoint y: 187, distance: 23.3
click at [571, 187] on textarea "A tooltip message on gender identity information needed for insurance quotes; G…" at bounding box center [593, 177] width 103 height 55
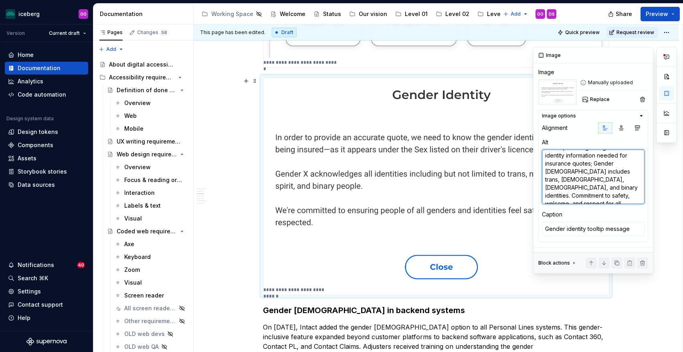
click at [571, 187] on textarea "A tooltip message on gender identity information needed for insurance quotes; G…" at bounding box center [593, 177] width 103 height 55
click at [626, 184] on textarea "A tooltip message on gender identity information needed for insurance quotes; G…" at bounding box center [593, 177] width 103 height 55
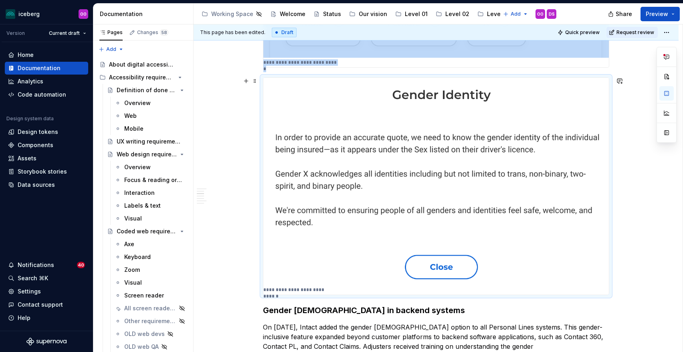
click at [514, 245] on img at bounding box center [436, 181] width 346 height 207
